Goal: Navigation & Orientation: Find specific page/section

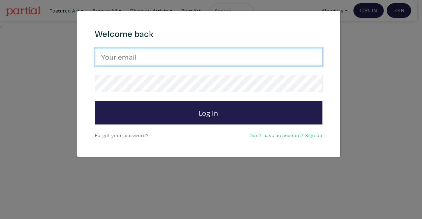
drag, startPoint x: 230, startPoint y: 55, endPoint x: 217, endPoint y: 49, distance: 14.5
click at [217, 49] on input "email" at bounding box center [208, 57] width 227 height 18
type input "h"
type input "hautpham0@gmail.com"
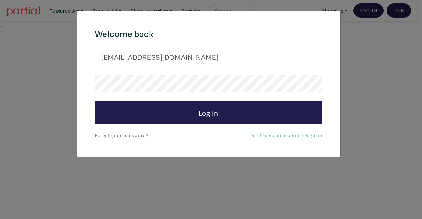
click at [111, 83] on form "hautpham0@gmail.com Log In" at bounding box center [208, 86] width 227 height 77
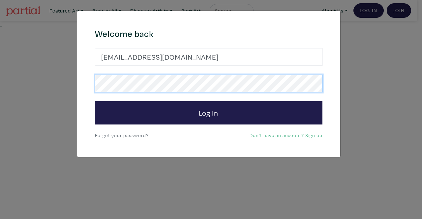
click at [95, 101] on button "Log In" at bounding box center [208, 113] width 227 height 24
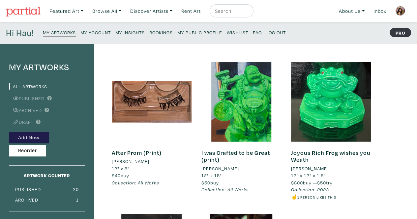
click at [94, 35] on link "My Account" at bounding box center [95, 32] width 30 height 9
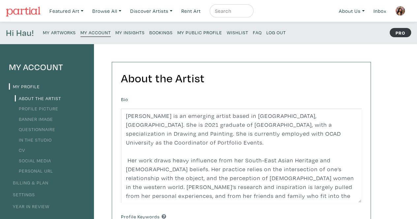
click at [132, 29] on link "My Insights" at bounding box center [129, 32] width 29 height 9
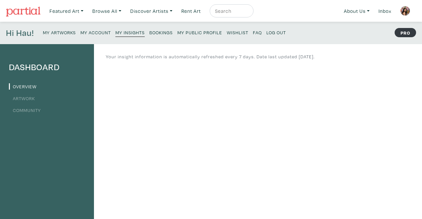
click at [29, 96] on link "Artwork" at bounding box center [22, 98] width 26 height 6
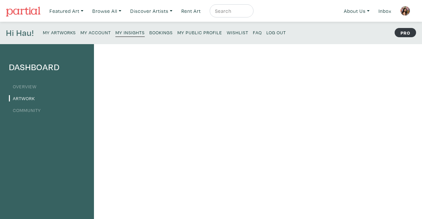
click at [190, 34] on small "My Public Profile" at bounding box center [199, 32] width 45 height 6
